Goal: Task Accomplishment & Management: Complete application form

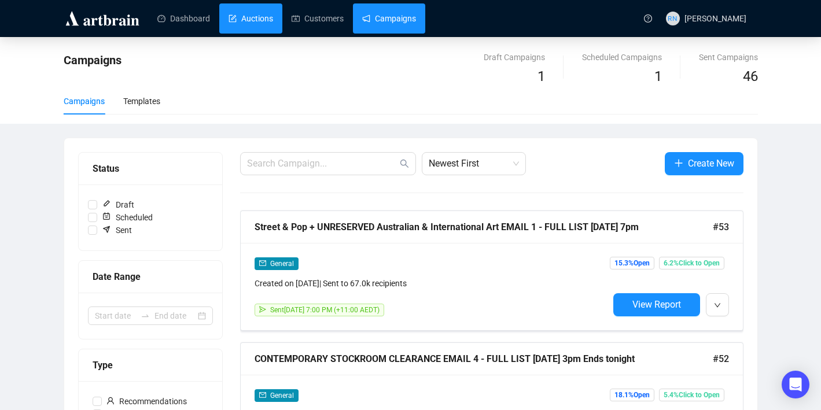
click at [252, 23] on link "Auctions" at bounding box center [251, 18] width 45 height 30
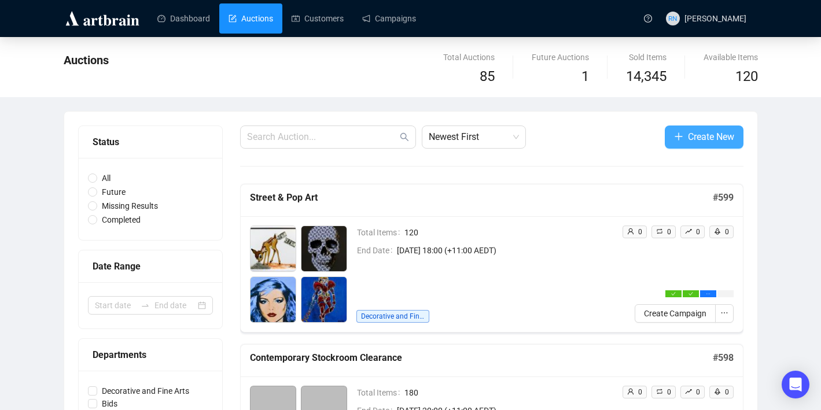
click at [690, 133] on span "Create New" at bounding box center [711, 137] width 46 height 14
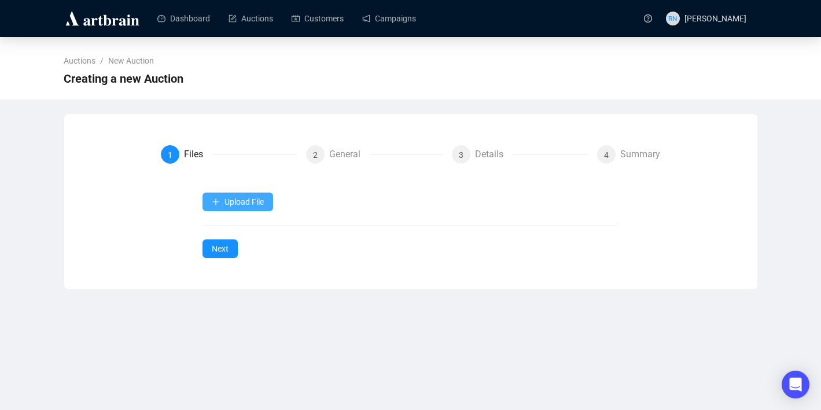
click at [227, 202] on span "Upload File" at bounding box center [243, 201] width 39 height 9
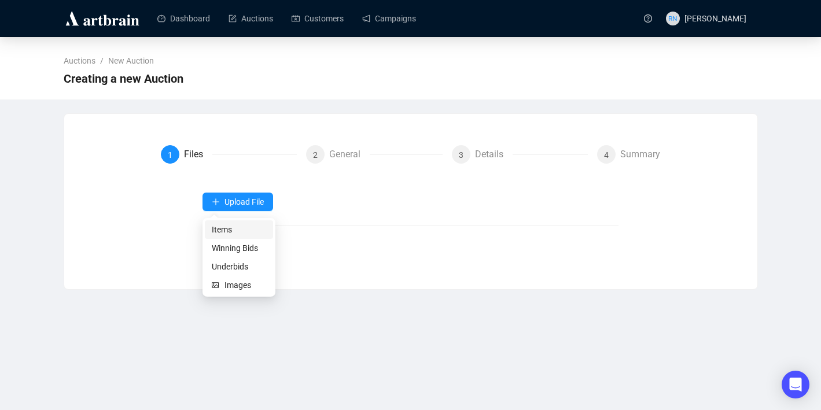
click at [227, 228] on span "Items" at bounding box center [239, 229] width 54 height 13
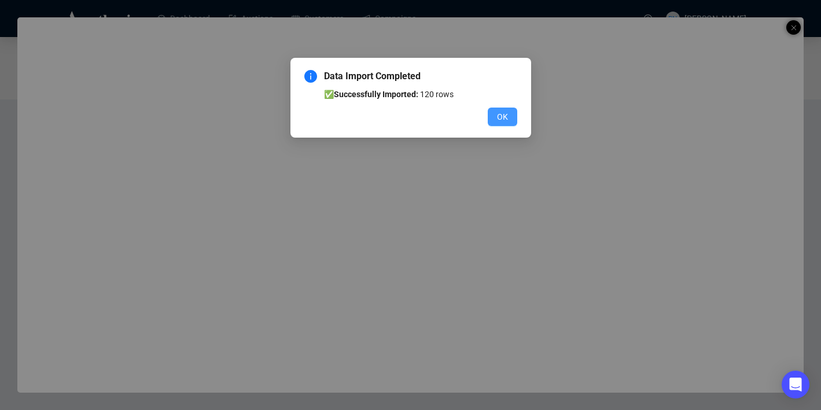
click at [510, 123] on button "OK" at bounding box center [503, 117] width 30 height 19
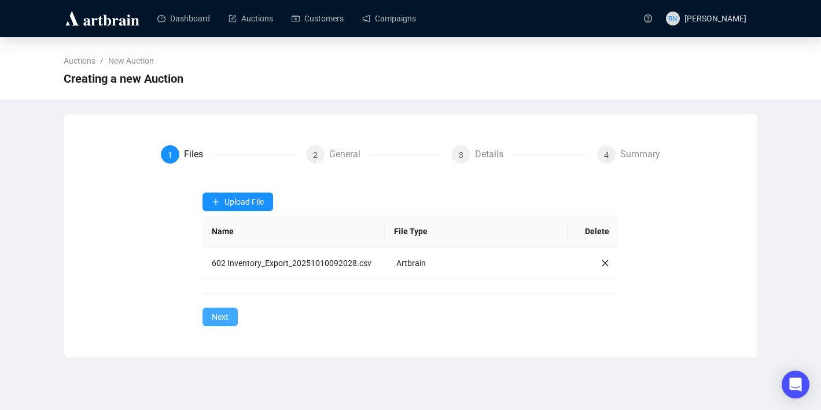
click at [219, 323] on span "Next" at bounding box center [220, 317] width 17 height 13
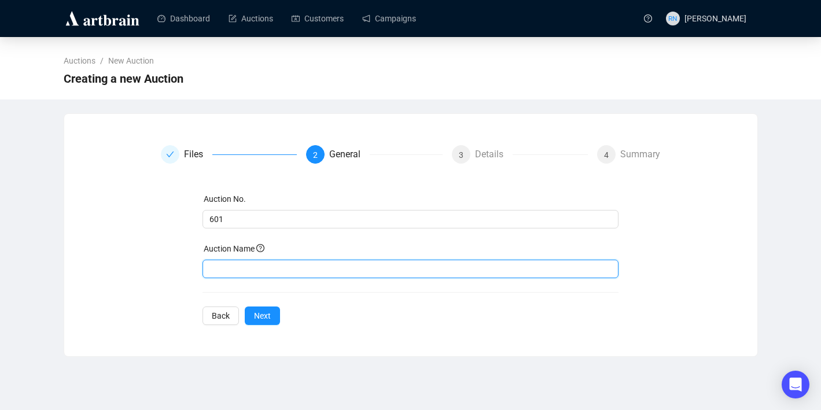
click at [249, 264] on input "text" at bounding box center [410, 269] width 416 height 19
click at [293, 268] on input "Persian & Designer RUgs" at bounding box center [410, 269] width 416 height 19
type input "Persian & Designer Rugs"
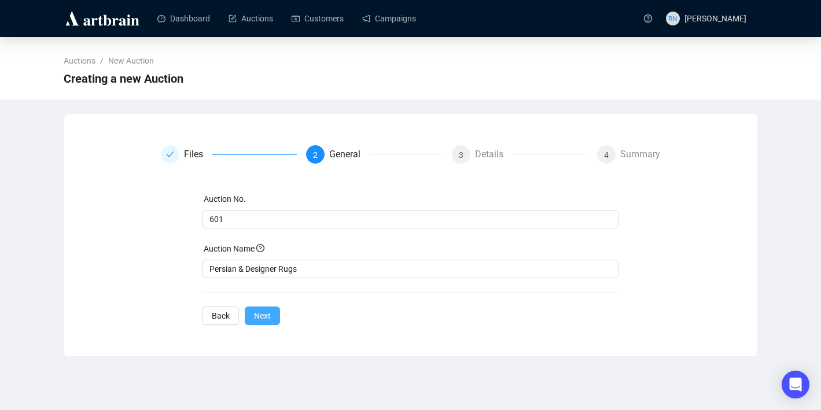
click at [271, 320] on span "Next" at bounding box center [262, 315] width 17 height 13
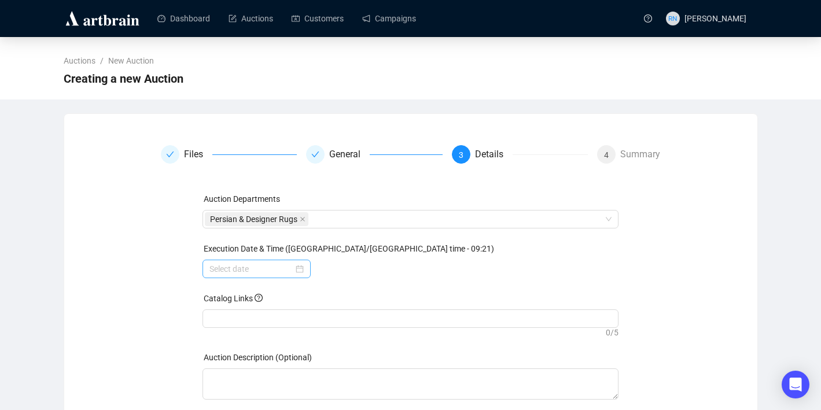
click at [301, 273] on div at bounding box center [256, 269] width 94 height 13
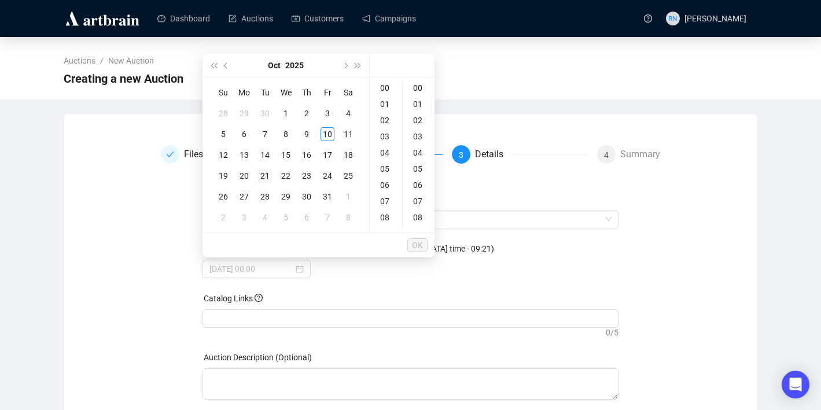
click at [269, 179] on div "21" at bounding box center [265, 176] width 14 height 14
click at [385, 161] on div "12" at bounding box center [386, 160] width 28 height 16
type input "[DATE] 12:00"
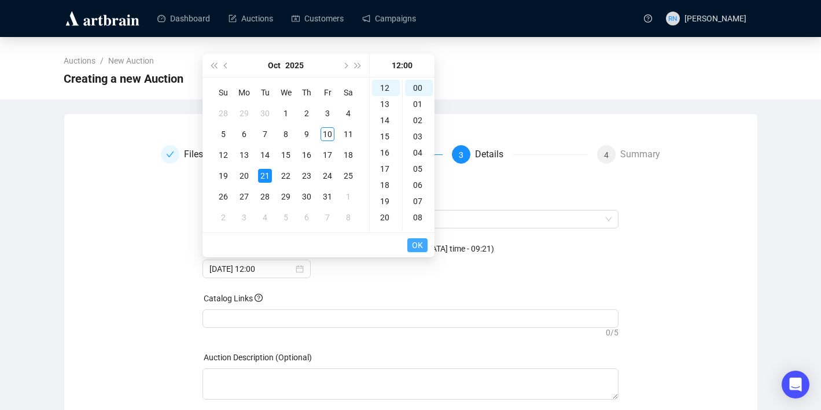
click at [422, 244] on span "OK" at bounding box center [417, 245] width 11 height 22
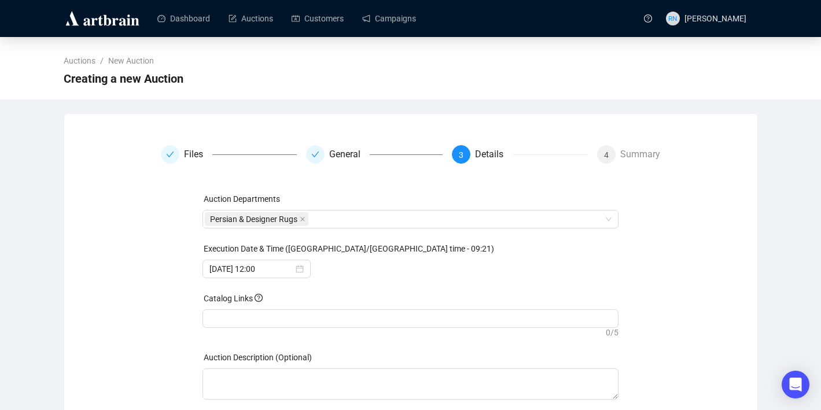
click at [318, 304] on div "Catalog Links" at bounding box center [410, 300] width 416 height 17
click at [318, 313] on div at bounding box center [410, 319] width 411 height 16
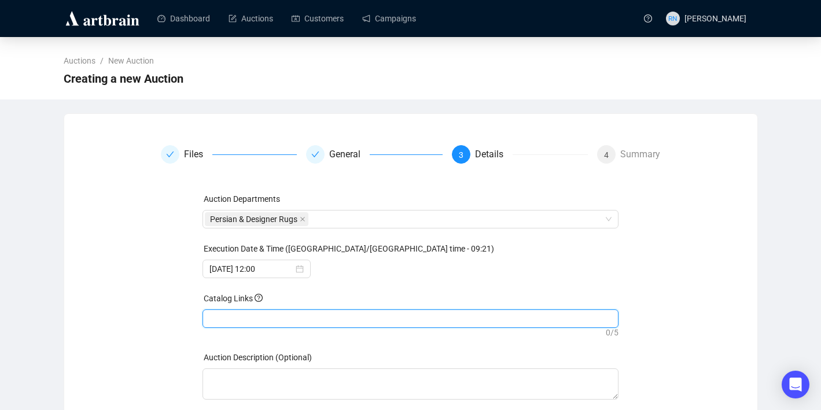
paste input "[URL][DOMAIN_NAME]"
type input "[URL][DOMAIN_NAME]"
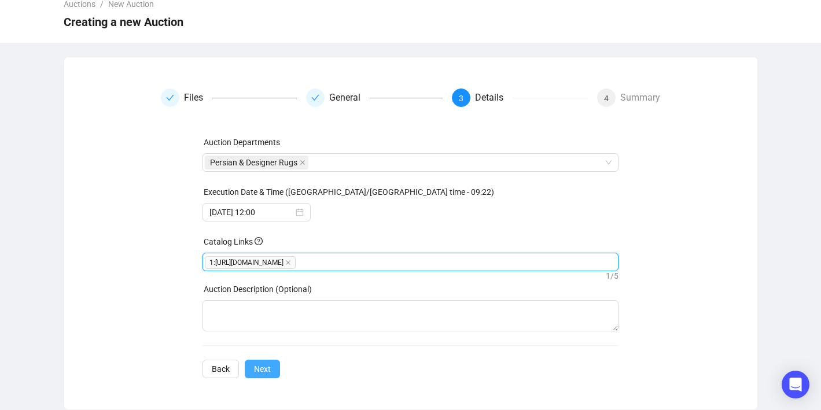
click at [266, 370] on span "Next" at bounding box center [262, 369] width 17 height 13
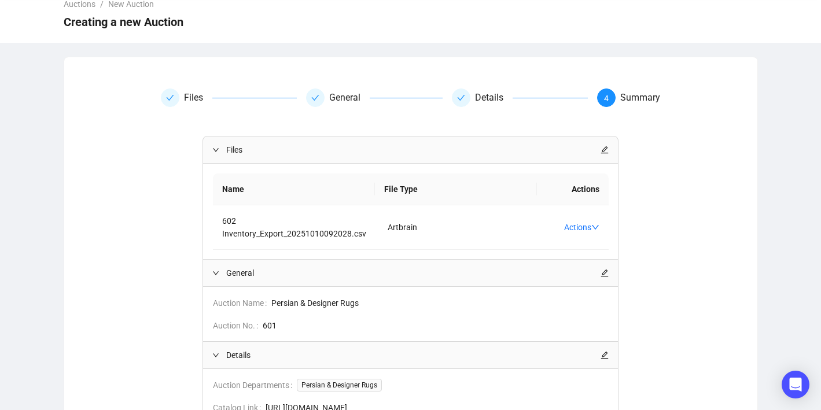
scroll to position [200, 0]
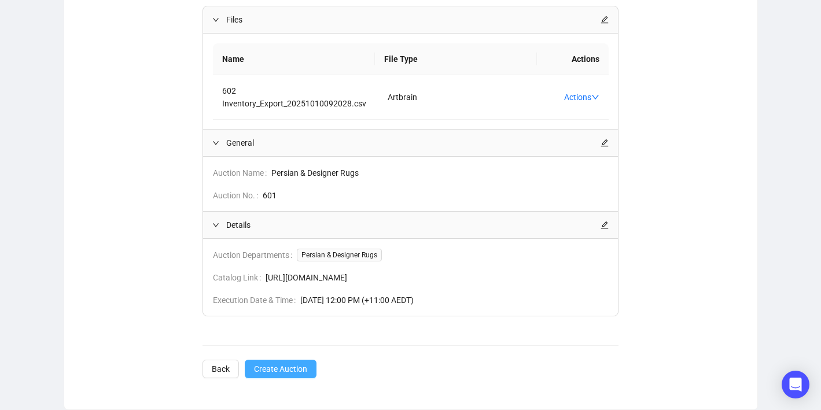
click at [284, 369] on span "Create Auction" at bounding box center [280, 369] width 53 height 13
